Goal: Find specific page/section: Find specific page/section

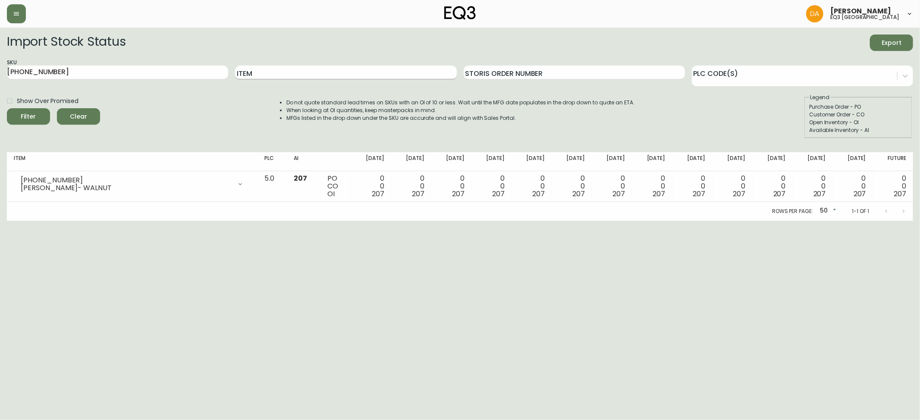
click at [267, 77] on input "Item" at bounding box center [345, 73] width 221 height 14
type input "F"
type input "GROVE"
click at [7, 108] on button "Filter" at bounding box center [28, 116] width 43 height 16
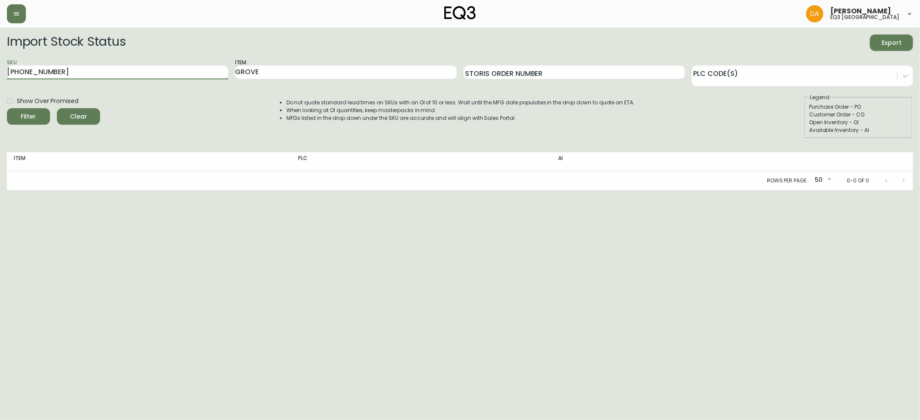
drag, startPoint x: 56, startPoint y: 74, endPoint x: 0, endPoint y: 57, distance: 58.7
click at [0, 59] on main "Import Stock Status Export SKU [PHONE_NUMBER] Item GROVE Storis Order Number PL…" at bounding box center [460, 109] width 920 height 163
click at [7, 108] on button "Filter" at bounding box center [28, 116] width 43 height 16
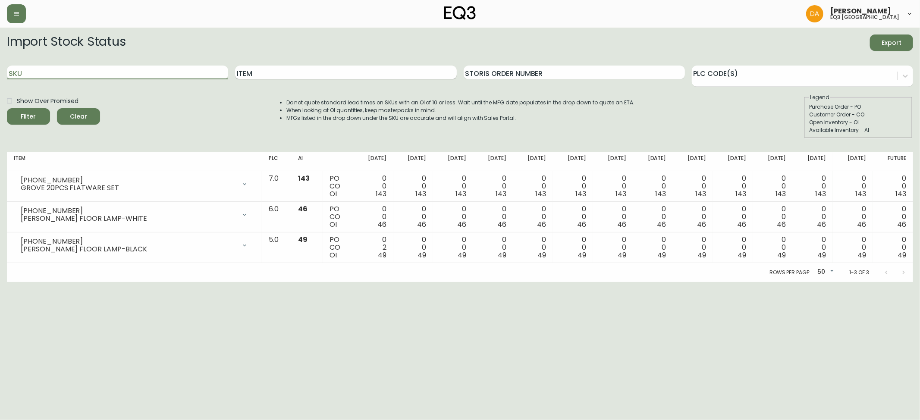
click at [258, 76] on input "Item" at bounding box center [345, 73] width 221 height 14
type input "CIBO"
click at [7, 108] on button "Filter" at bounding box center [28, 116] width 43 height 16
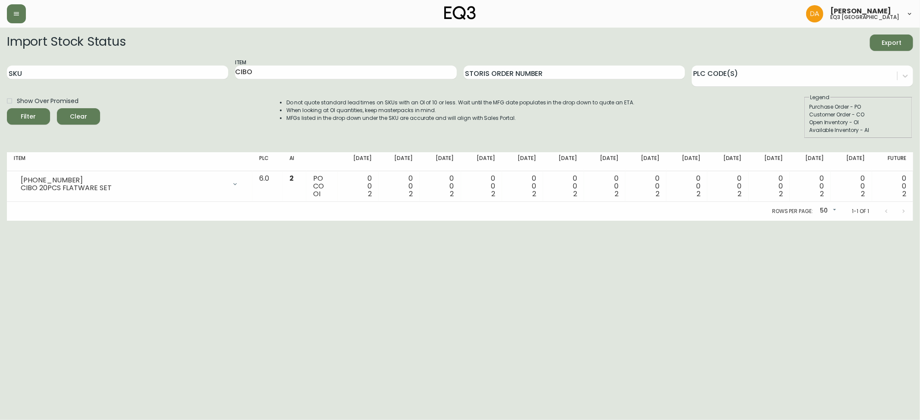
click at [311, 63] on div "Item CIBO" at bounding box center [345, 73] width 221 height 28
drag, startPoint x: 301, startPoint y: 71, endPoint x: 123, endPoint y: 72, distance: 178.2
click at [162, 74] on div "SKU Item CIBO Storis Order Number PLC Code(s)" at bounding box center [460, 73] width 906 height 28
type input "[PERSON_NAME]"
click at [7, 108] on button "Filter" at bounding box center [28, 116] width 43 height 16
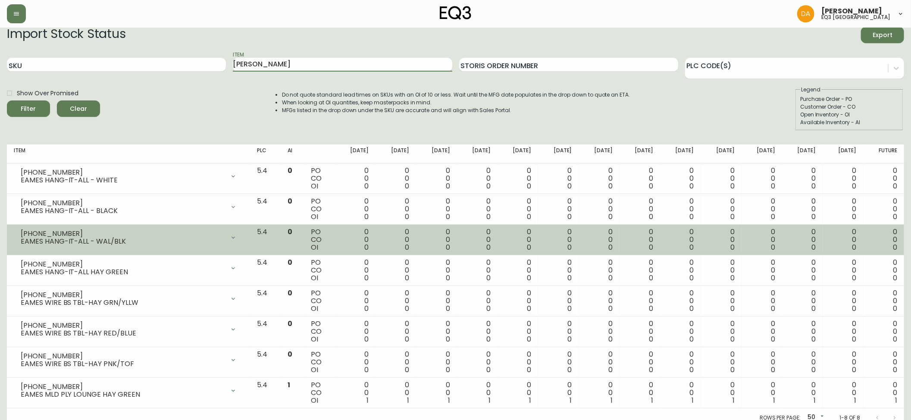
scroll to position [16, 0]
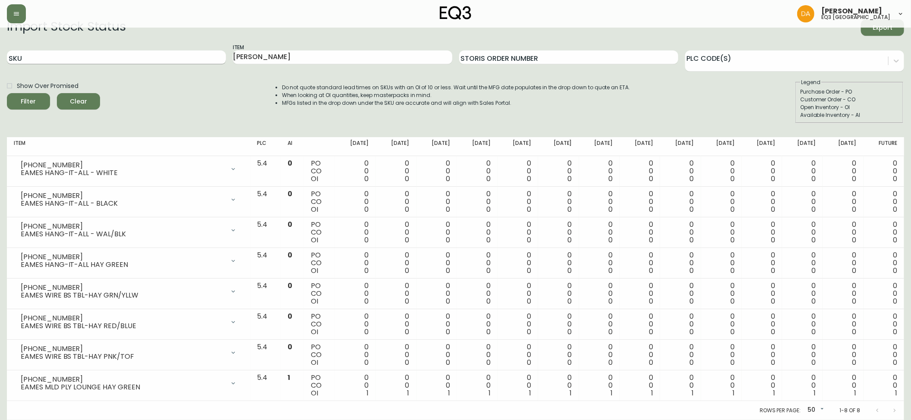
click at [67, 61] on input "SKU" at bounding box center [116, 57] width 219 height 14
drag, startPoint x: 207, startPoint y: 47, endPoint x: 146, endPoint y: 49, distance: 61.3
click at [146, 41] on form "Import Stock Status Export SKU Item [PERSON_NAME] Storis Order Number PLC Code(…" at bounding box center [456, 71] width 898 height 104
type input "BAN"
click at [7, 93] on button "Filter" at bounding box center [28, 101] width 43 height 16
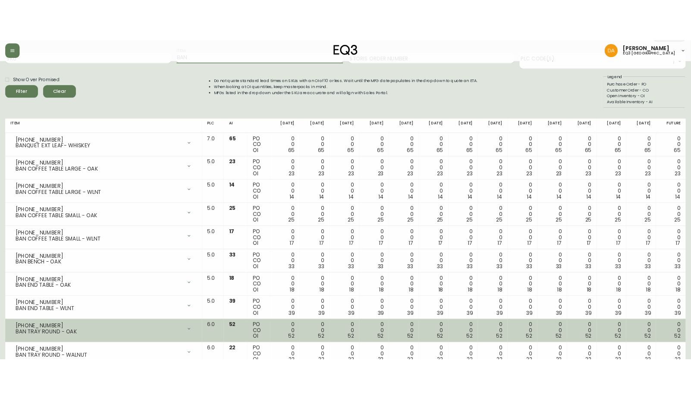
scroll to position [0, 0]
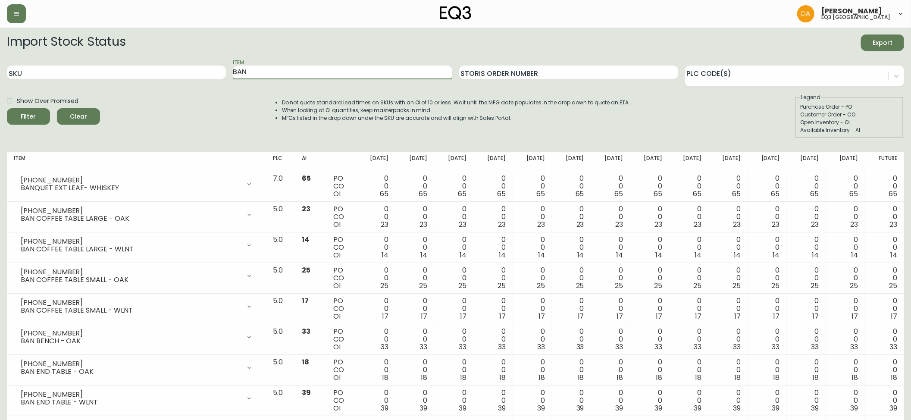
click at [85, 114] on span "Clear" at bounding box center [78, 116] width 29 height 11
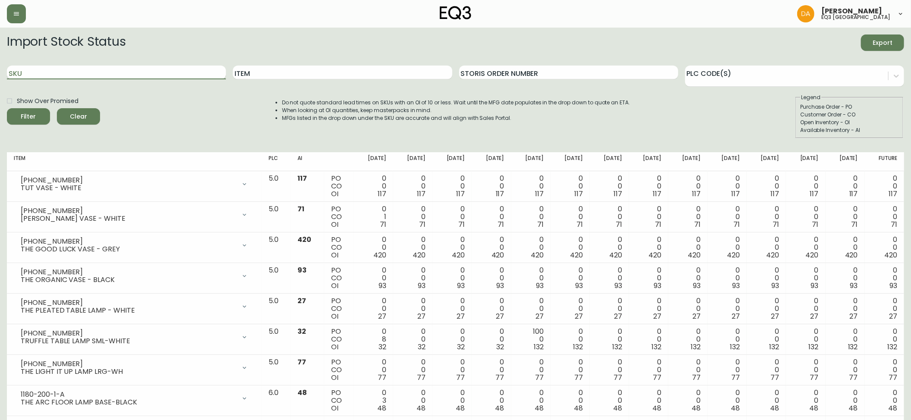
click at [44, 73] on input "SKU" at bounding box center [116, 73] width 219 height 14
paste input "[PHONE_NUMBER]"
type input "[PHONE_NUMBER]"
click at [33, 116] on div "Filter" at bounding box center [28, 116] width 15 height 11
